Goal: Navigation & Orientation: Understand site structure

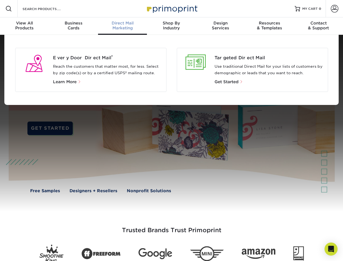
click at [172, 130] on div at bounding box center [171, 123] width 343 height 177
click at [9, 9] on span at bounding box center [8, 8] width 7 height 7
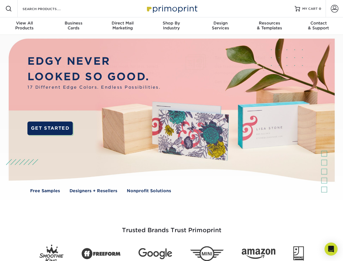
click at [335, 9] on span at bounding box center [335, 9] width 8 height 8
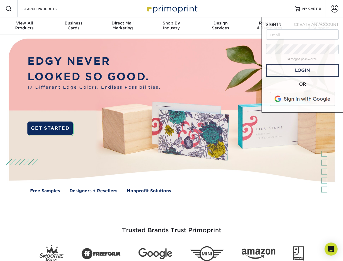
click at [24, 26] on div "View All Products" at bounding box center [24, 26] width 49 height 10
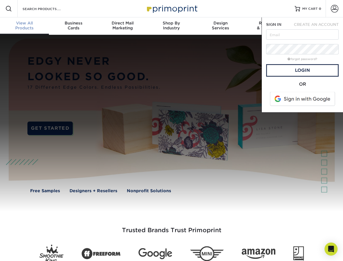
click at [73, 26] on div "Business Cards" at bounding box center [73, 26] width 49 height 10
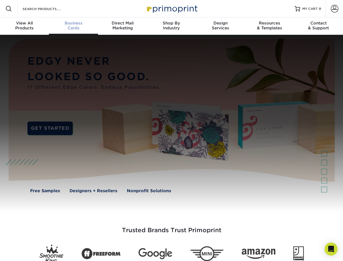
click at [123, 26] on div "Direct Mail Marketing" at bounding box center [122, 26] width 49 height 10
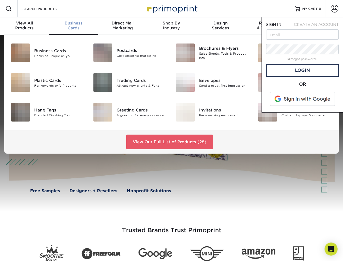
click at [172, 26] on div "Shop By Industry" at bounding box center [171, 26] width 49 height 10
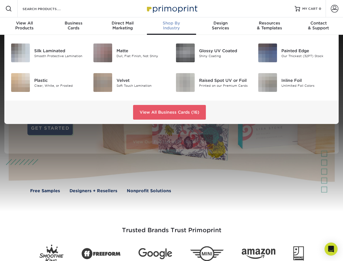
click at [221, 26] on div "Design Services" at bounding box center [220, 26] width 49 height 10
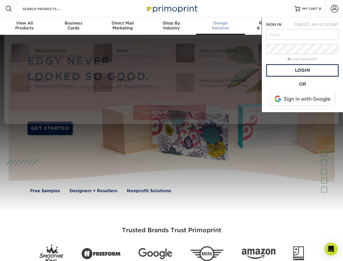
click at [270, 26] on span "SIGN IN" at bounding box center [273, 24] width 15 height 4
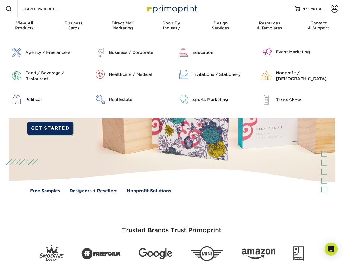
click at [319, 26] on div "Contact & Support" at bounding box center [318, 26] width 49 height 10
